Goal: Transaction & Acquisition: Purchase product/service

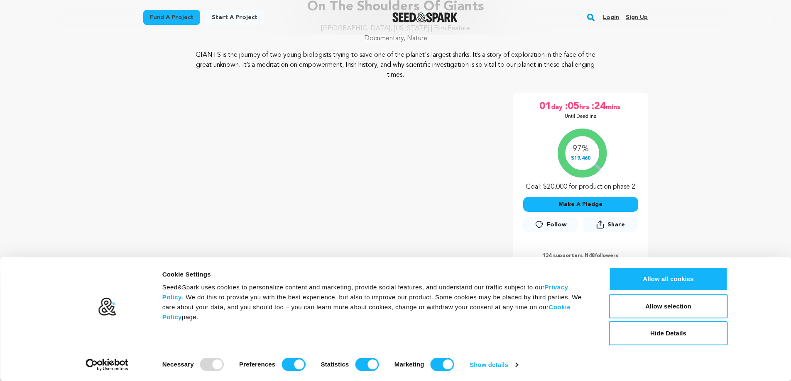
scroll to position [83, 0]
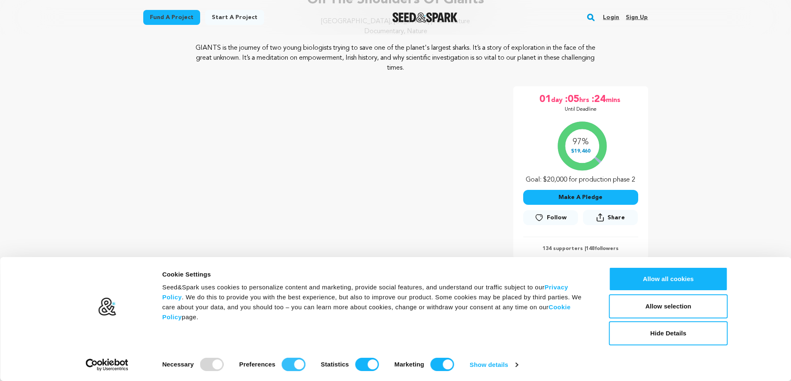
click at [289, 364] on input "Preferences" at bounding box center [293, 364] width 24 height 13
checkbox input "false"
click at [357, 364] on input "Statistics" at bounding box center [367, 364] width 24 height 13
checkbox input "false"
click at [448, 365] on input "Marketing" at bounding box center [442, 364] width 24 height 13
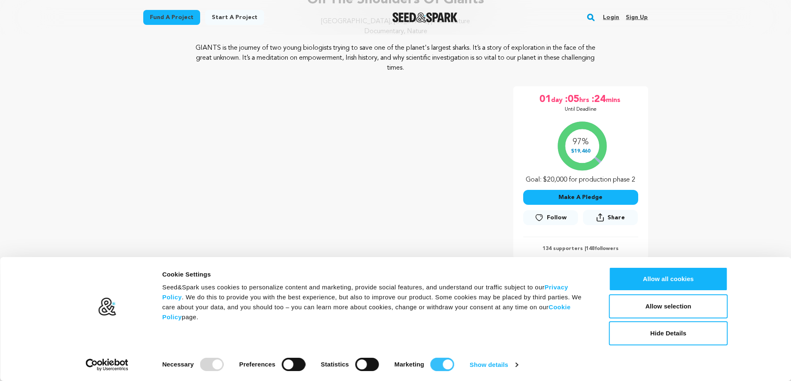
checkbox input "false"
click at [695, 308] on button "Allow selection" at bounding box center [668, 307] width 119 height 24
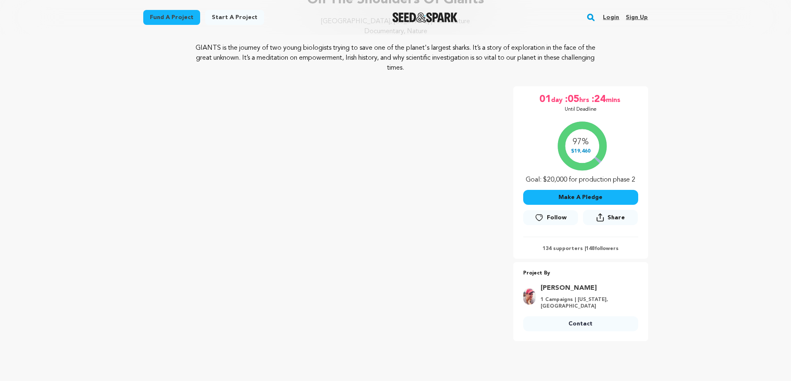
click at [594, 198] on button "Make A Pledge" at bounding box center [580, 197] width 115 height 15
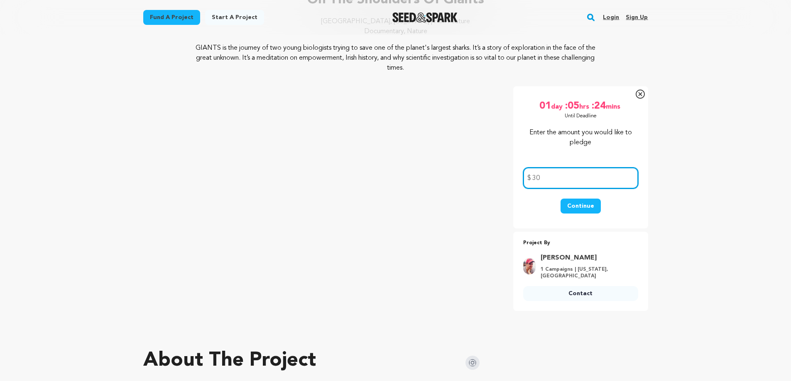
type input "30"
click at [588, 202] on button "Continue" at bounding box center [580, 206] width 40 height 15
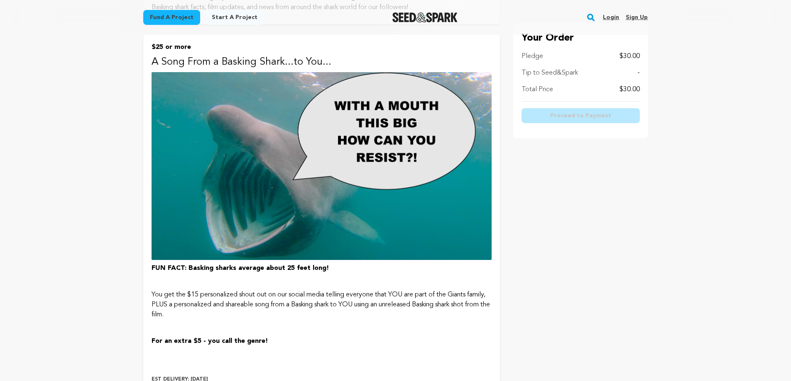
scroll to position [564, 0]
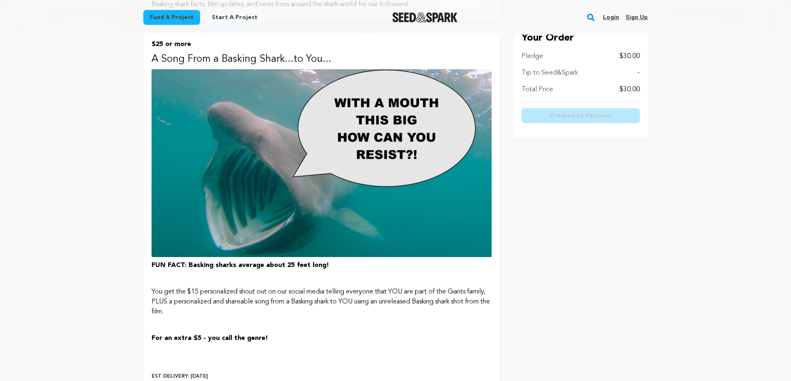
click at [216, 281] on p at bounding box center [321, 279] width 340 height 10
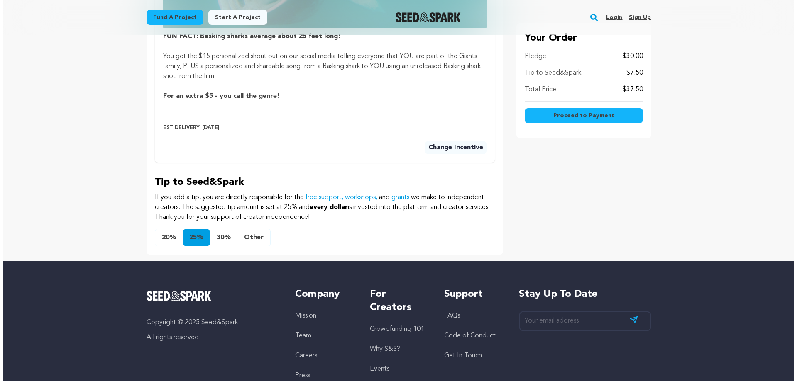
scroll to position [471, 0]
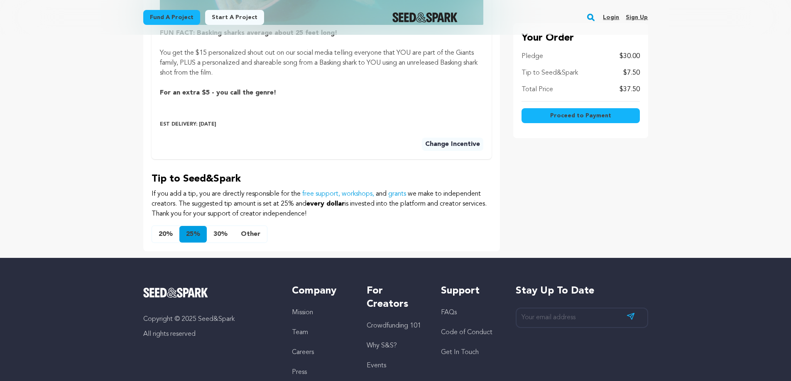
click at [249, 233] on button "Other" at bounding box center [250, 234] width 33 height 17
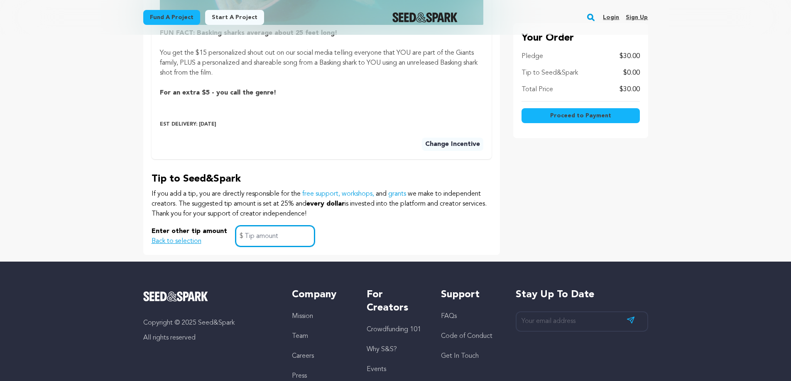
click at [273, 239] on input "text" at bounding box center [274, 236] width 79 height 21
type input "0"
click at [441, 239] on div "Enter other tip amount Back to selection 0 $" at bounding box center [321, 236] width 340 height 21
click at [595, 113] on span "Proceed to Payment" at bounding box center [580, 116] width 61 height 8
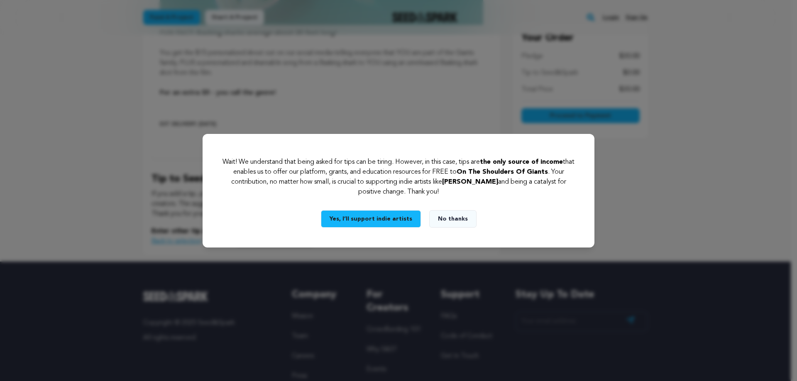
click at [455, 218] on button "No thanks" at bounding box center [452, 218] width 47 height 17
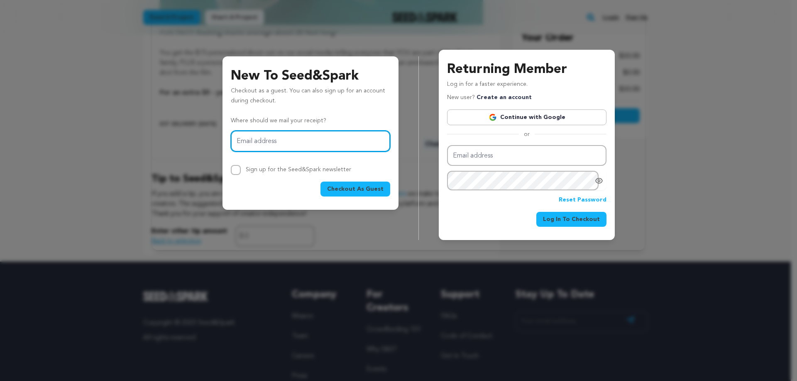
click at [255, 143] on input "Email address" at bounding box center [310, 141] width 159 height 21
type input "jamiewgreene@gmail.com"
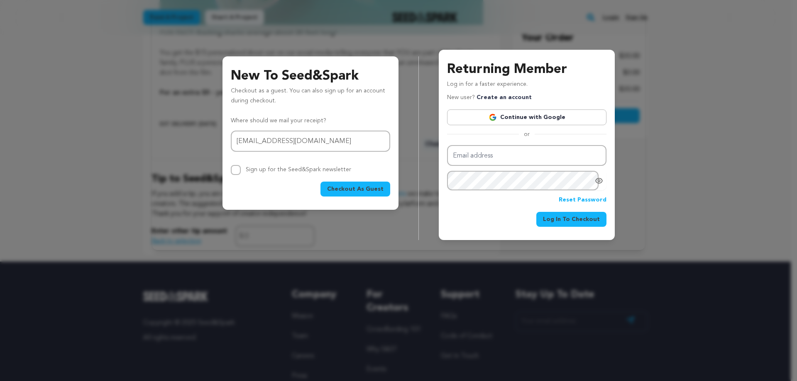
click at [360, 189] on span "Checkout As Guest" at bounding box center [355, 189] width 56 height 8
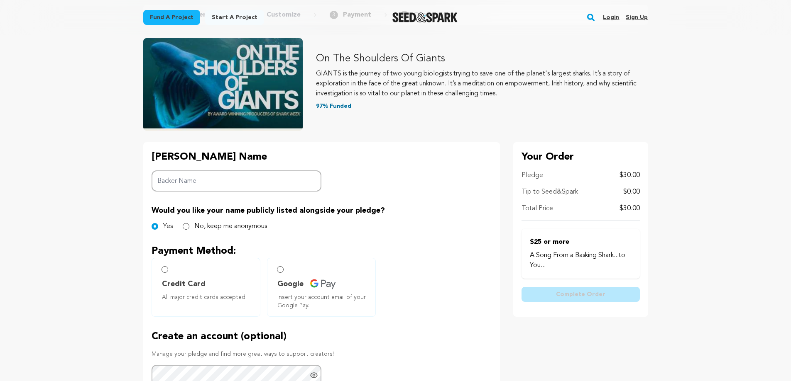
scroll to position [69, 0]
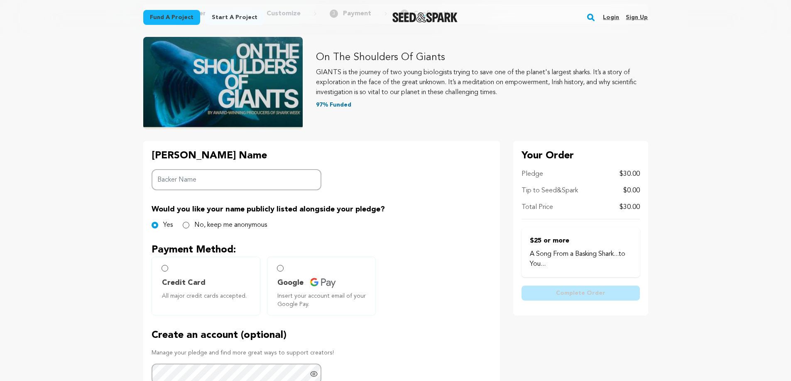
click at [208, 178] on input "Backer Name" at bounding box center [236, 179] width 170 height 21
type input "Zoey Greene"
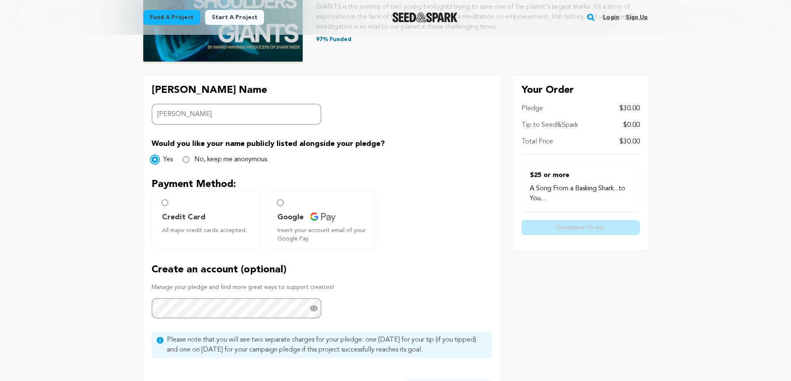
scroll to position [138, 0]
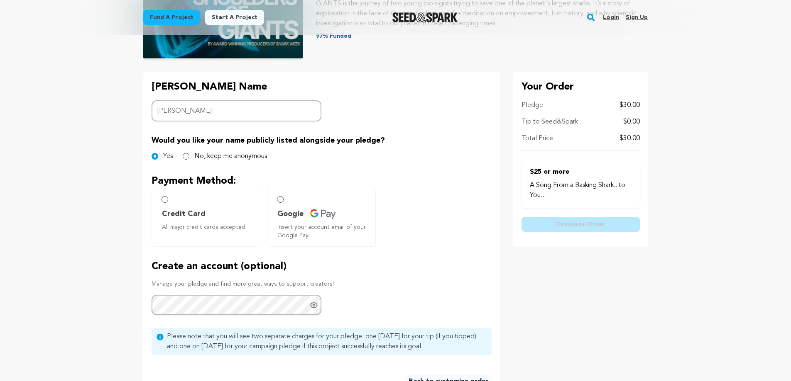
click at [175, 200] on label "Credit Card All major credit cards accepted." at bounding box center [205, 217] width 109 height 59
radio input "true"
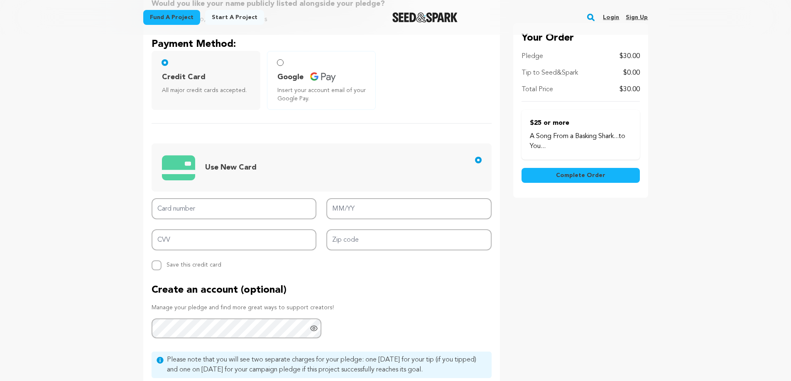
scroll to position [277, 0]
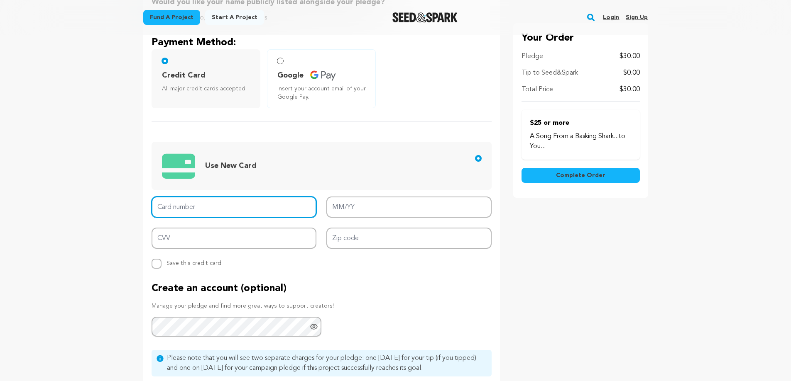
click at [202, 211] on input "Card number" at bounding box center [233, 207] width 165 height 21
type input "4147 2022 0363 9859"
type input "09/27"
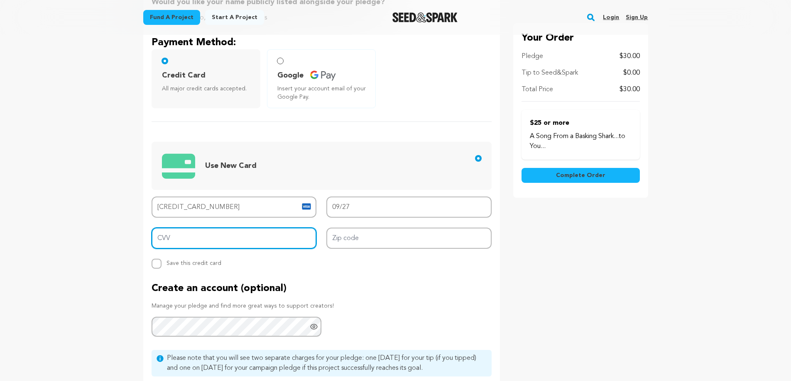
click at [204, 239] on input "CVV" at bounding box center [233, 238] width 165 height 21
type input "118"
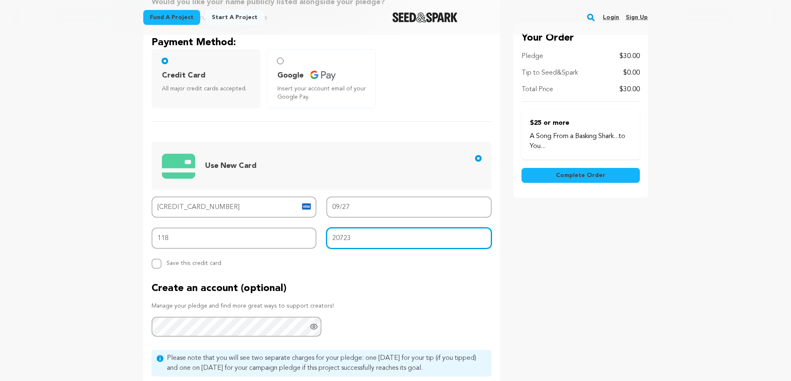
type input "20723"
click at [308, 272] on div "Backer's Name Backer Name Zoey Greene Would you like your name publicly listed …" at bounding box center [321, 176] width 356 height 485
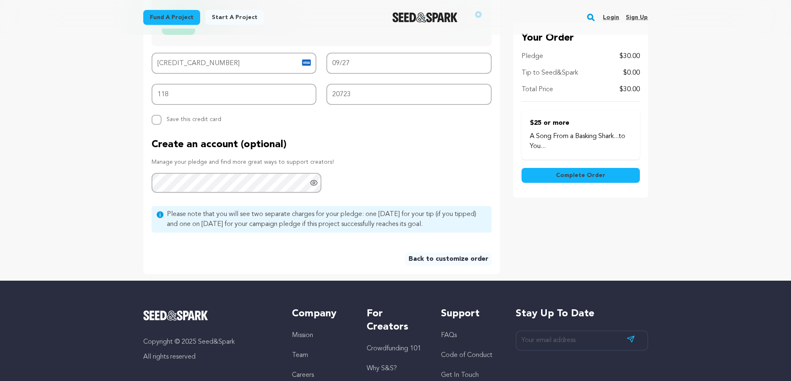
scroll to position [429, 0]
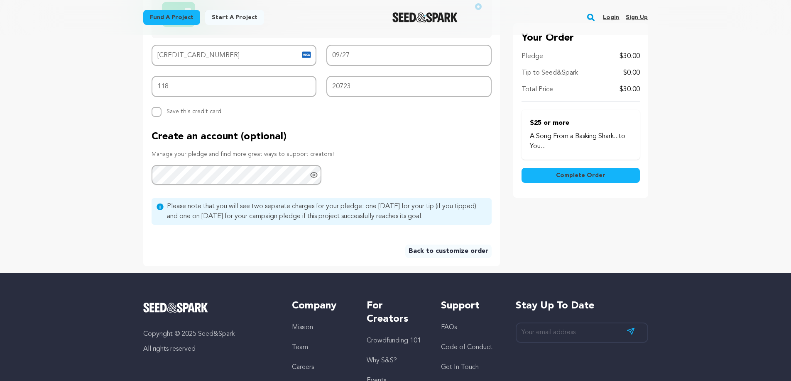
click at [568, 172] on span "Complete Order" at bounding box center [580, 175] width 49 height 8
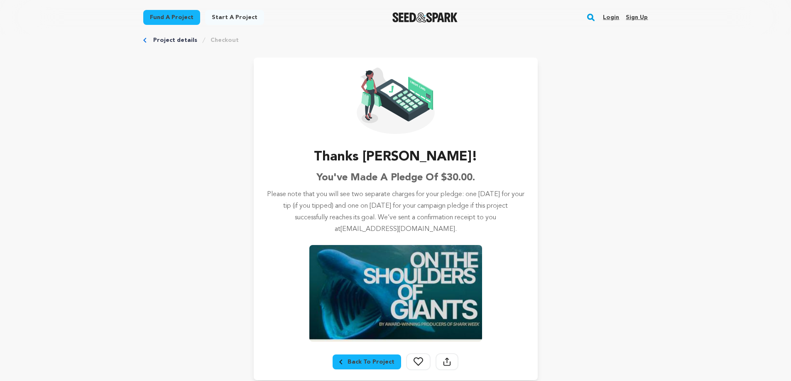
scroll to position [42, 0]
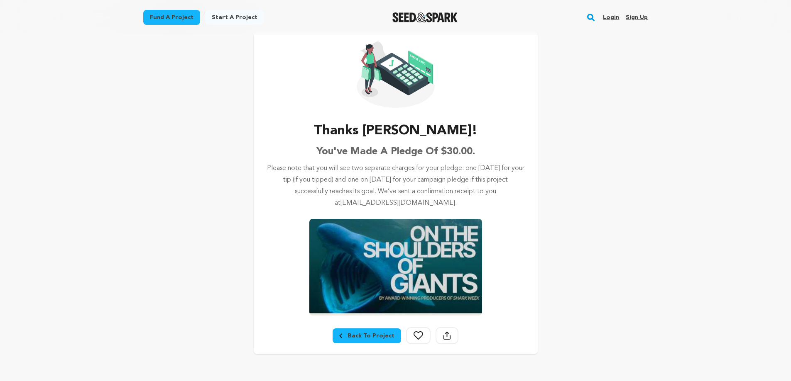
click at [374, 336] on div "Back To Project" at bounding box center [366, 336] width 55 height 8
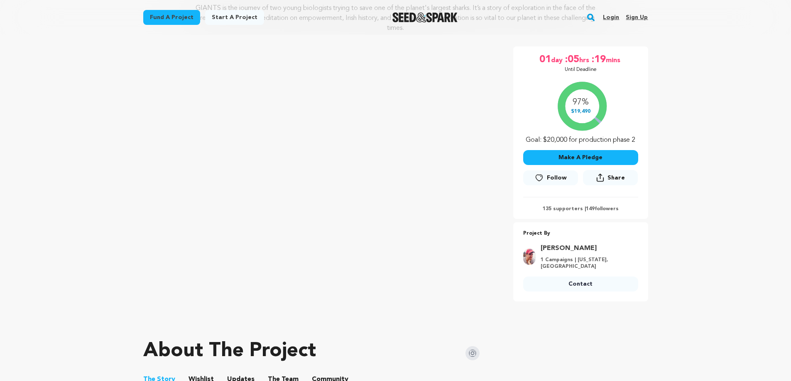
scroll to position [125, 0]
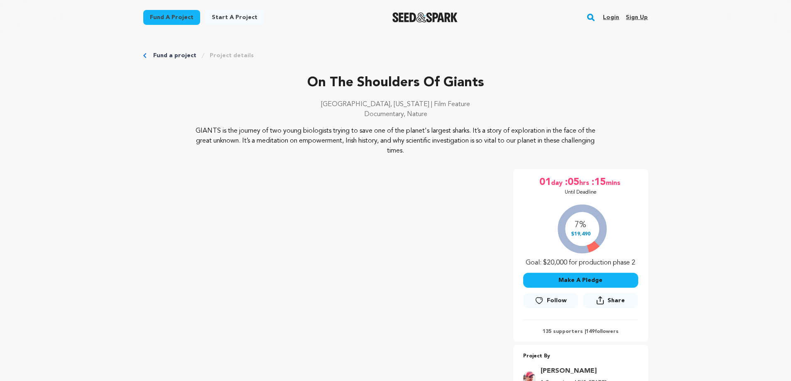
scroll to position [125, 0]
